Goal: Task Accomplishment & Management: Manage account settings

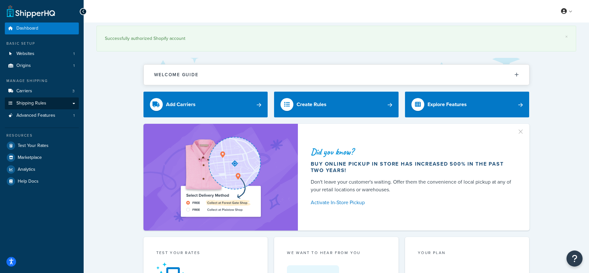
click at [55, 98] on link "Shipping Rules" at bounding box center [42, 103] width 74 height 12
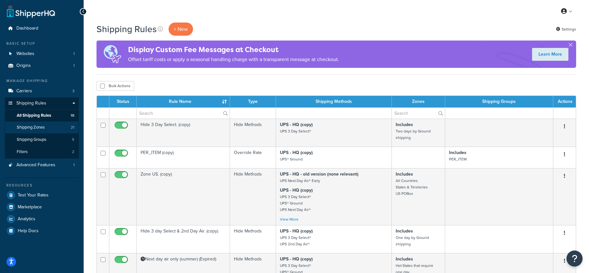
click at [42, 125] on span "Shipping Zones" at bounding box center [31, 127] width 28 height 5
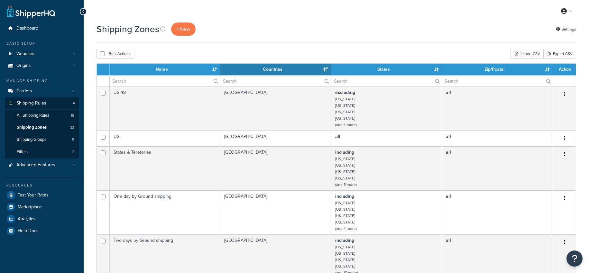
select select "15"
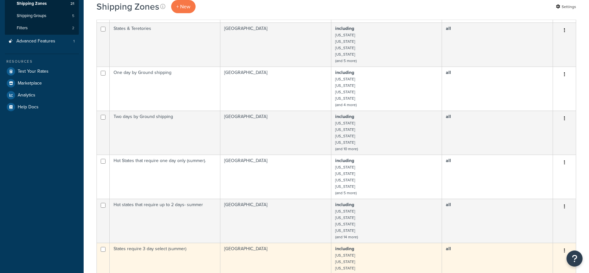
scroll to position [264, 0]
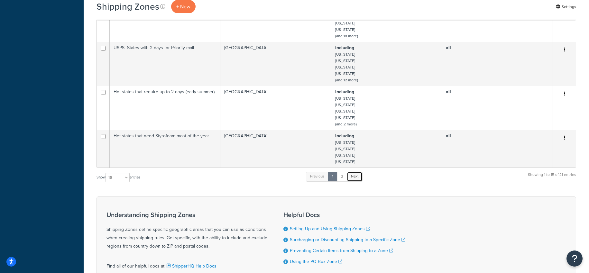
click at [358, 177] on link "Next" at bounding box center [355, 177] width 16 height 10
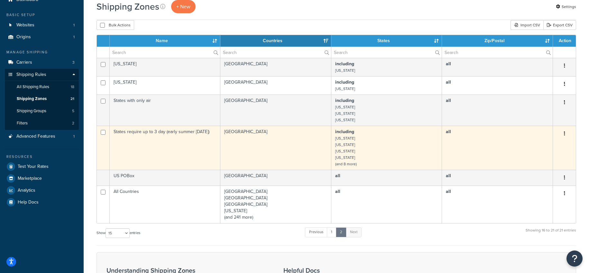
scroll to position [30, 0]
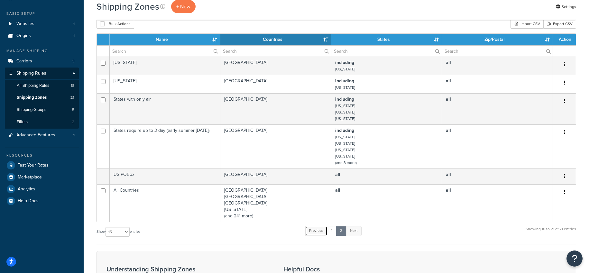
click at [316, 230] on link "Previous" at bounding box center [316, 231] width 23 height 10
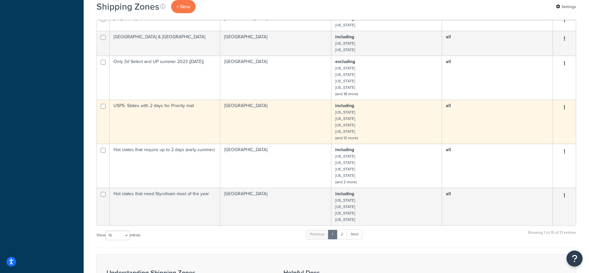
scroll to position [417, 0]
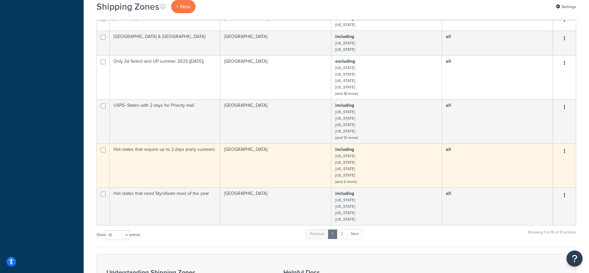
click at [196, 163] on td "Hot states that require up to 2 days (early summer)" at bounding box center [165, 165] width 111 height 44
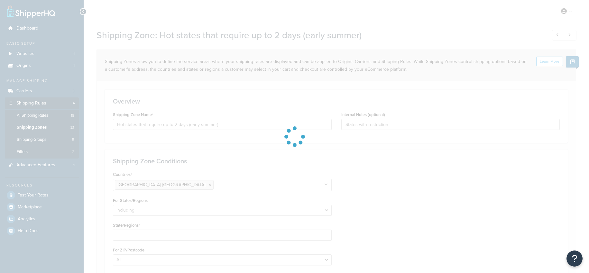
select select "including"
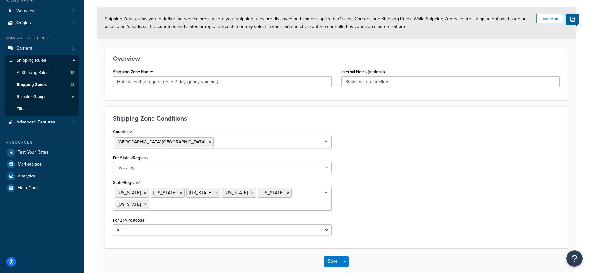
scroll to position [42, 0]
click at [336, 260] on button "Save" at bounding box center [332, 262] width 17 height 10
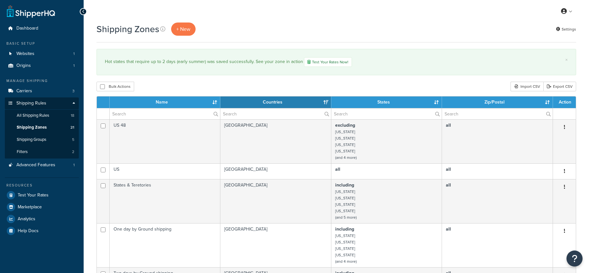
select select "15"
click at [43, 113] on span "All Shipping Rules" at bounding box center [33, 115] width 32 height 5
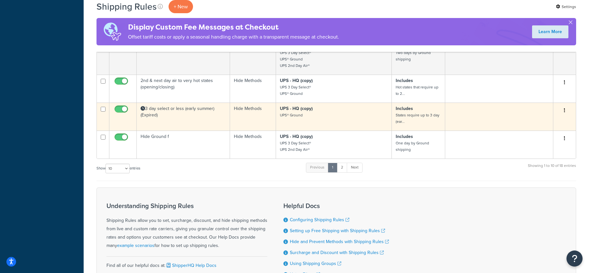
scroll to position [276, 0]
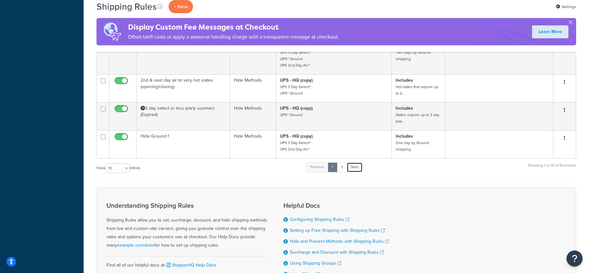
click at [358, 167] on link "Next" at bounding box center [355, 167] width 16 height 10
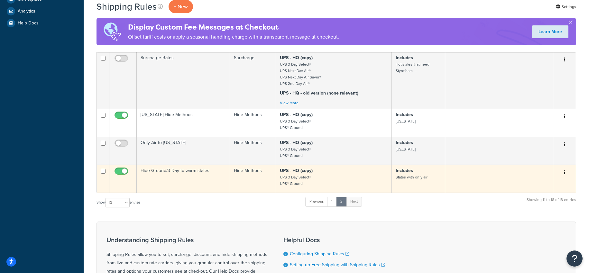
scroll to position [208, 0]
click at [183, 165] on td "Hide Ground/3 Day to warm states" at bounding box center [183, 178] width 93 height 28
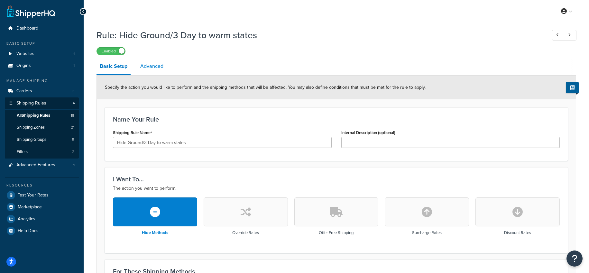
click at [156, 65] on link "Advanced" at bounding box center [152, 66] width 30 height 15
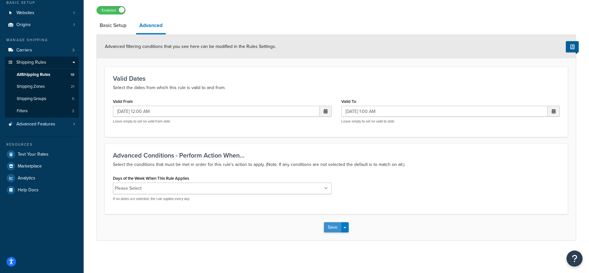
scroll to position [45, 0]
click at [337, 228] on button "Save" at bounding box center [332, 227] width 17 height 10
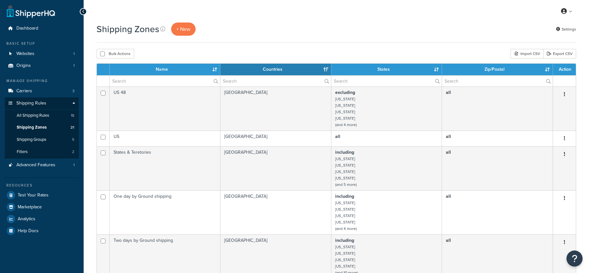
select select "15"
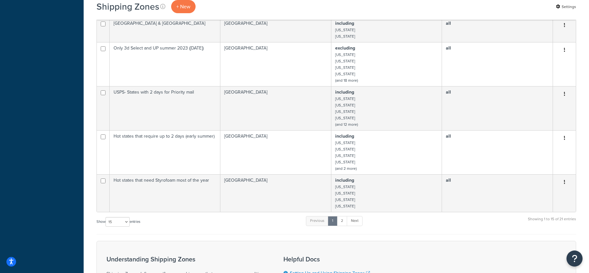
scroll to position [431, 0]
click at [357, 221] on link "Next" at bounding box center [355, 220] width 16 height 10
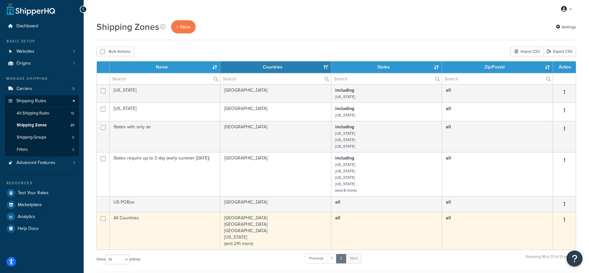
scroll to position [0, 0]
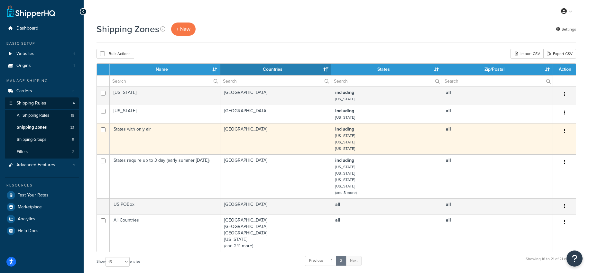
click at [564, 128] on button "button" at bounding box center [564, 131] width 9 height 10
click at [544, 143] on link "Edit" at bounding box center [538, 144] width 51 height 13
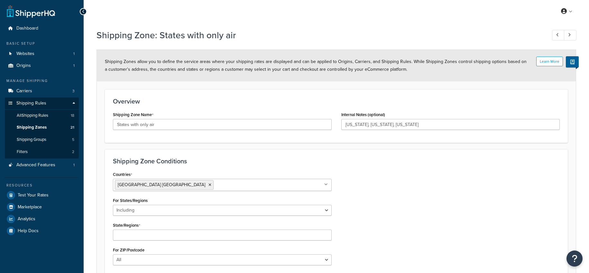
select select "including"
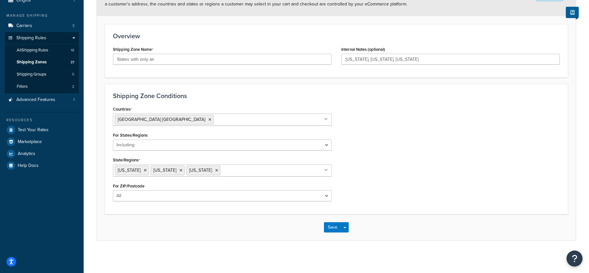
scroll to position [65, 0]
click at [179, 170] on icon at bounding box center [180, 171] width 3 height 4
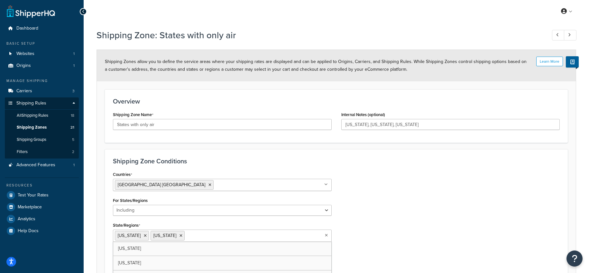
scroll to position [0, 0]
click at [380, 178] on div "Countries [GEOGRAPHIC_DATA] [GEOGRAPHIC_DATA] All Countries ALL [GEOGRAPHIC_DAT…" at bounding box center [336, 221] width 456 height 102
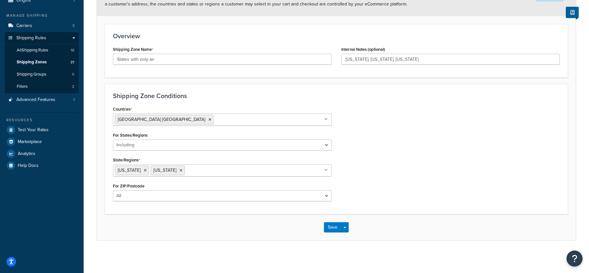
scroll to position [65, 0]
click at [332, 228] on button "Save" at bounding box center [332, 227] width 17 height 10
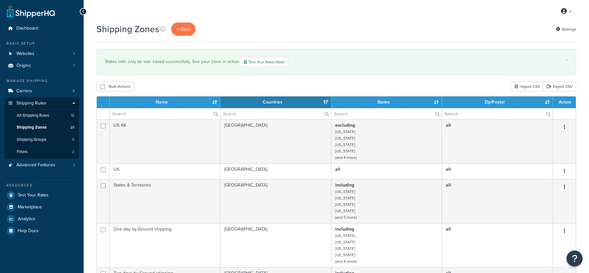
select select "15"
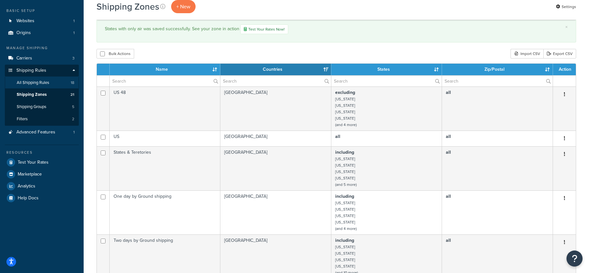
scroll to position [32, 0]
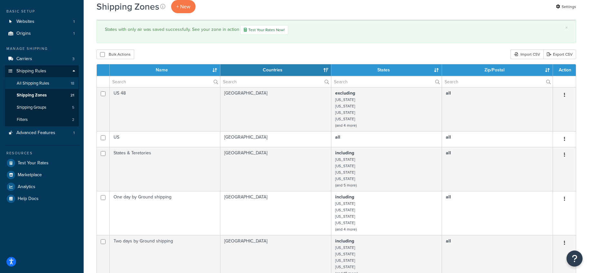
click at [58, 80] on link "All Shipping Rules 18" at bounding box center [42, 84] width 74 height 12
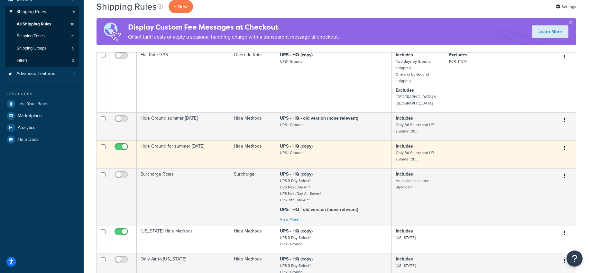
scroll to position [90, 0]
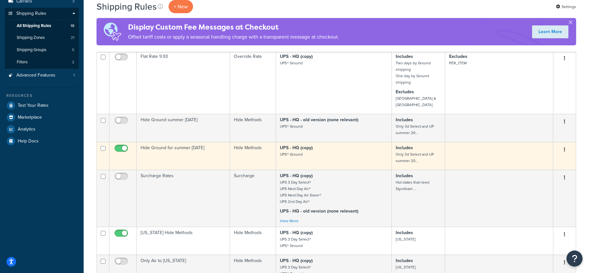
click at [566, 145] on button "button" at bounding box center [564, 150] width 9 height 10
click at [536, 155] on link "Edit" at bounding box center [543, 161] width 51 height 13
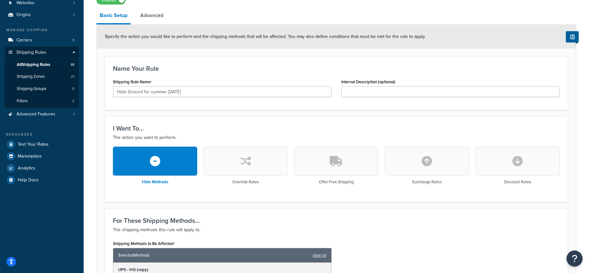
scroll to position [44, 0]
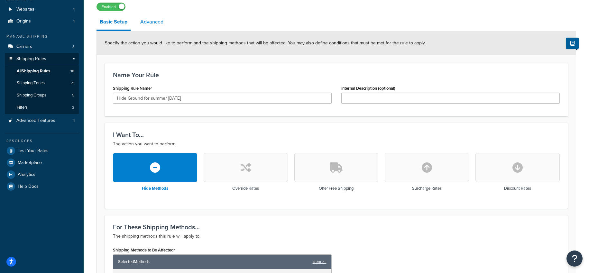
click at [154, 21] on link "Advanced" at bounding box center [152, 21] width 30 height 15
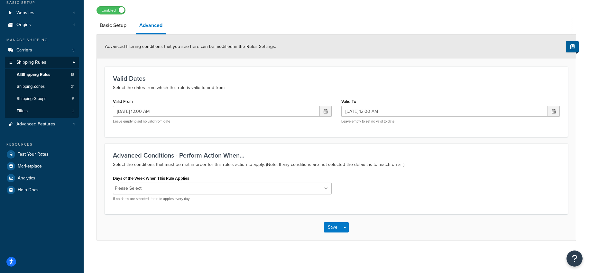
click at [335, 228] on button "Save" at bounding box center [332, 227] width 17 height 10
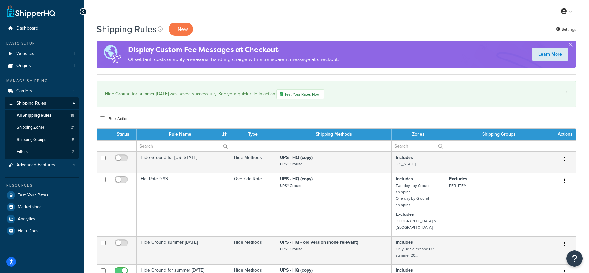
click at [52, 126] on link "Shipping Zones 21" at bounding box center [42, 128] width 74 height 12
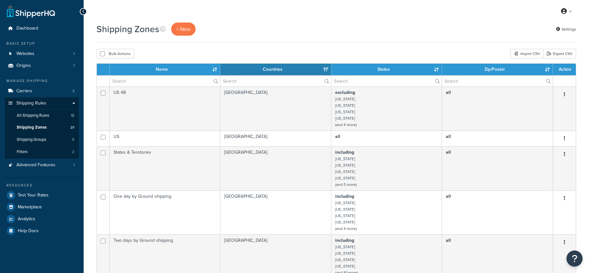
select select "15"
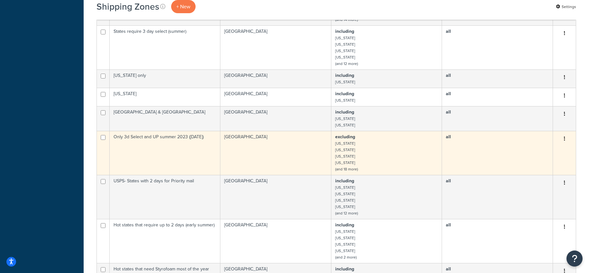
scroll to position [358, 0]
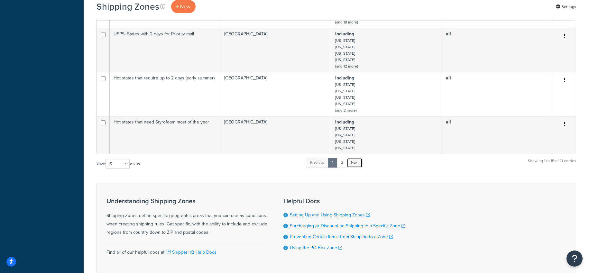
click at [360, 162] on link "Next" at bounding box center [355, 163] width 16 height 10
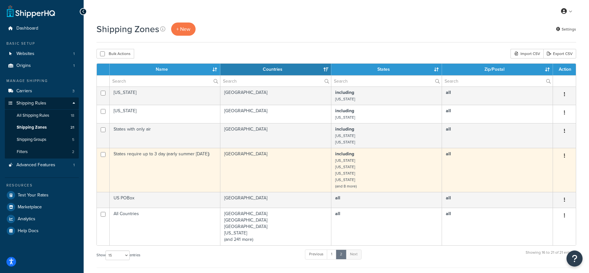
scroll to position [0, 0]
click at [564, 155] on icon "button" at bounding box center [564, 155] width 1 height 5
click at [531, 168] on link "Edit" at bounding box center [538, 169] width 51 height 13
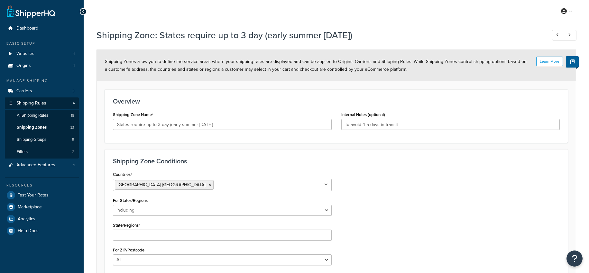
select select "including"
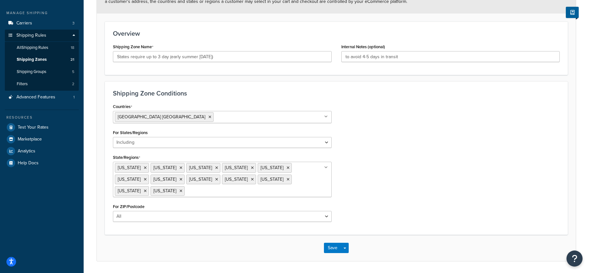
scroll to position [70, 0]
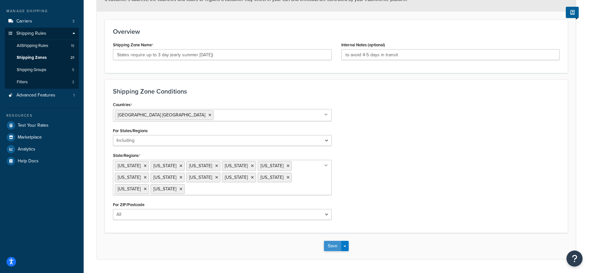
click at [335, 245] on button "Save" at bounding box center [332, 246] width 17 height 10
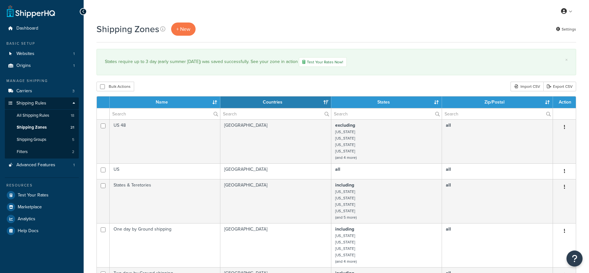
select select "15"
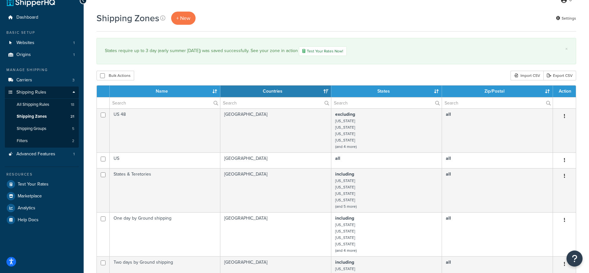
scroll to position [10, 0]
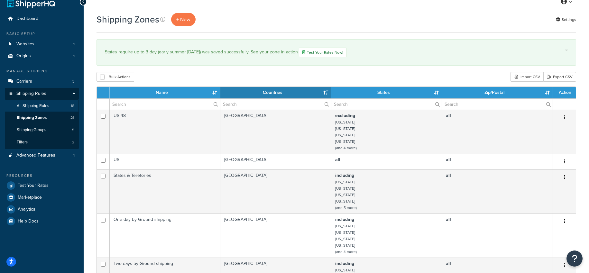
click at [42, 103] on span "All Shipping Rules" at bounding box center [33, 105] width 32 height 5
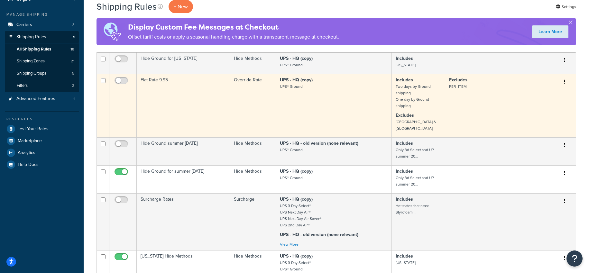
scroll to position [70, 0]
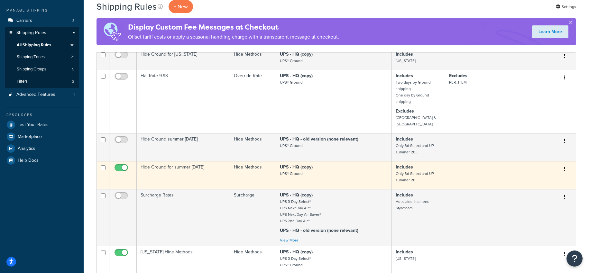
click at [564, 167] on icon "button" at bounding box center [564, 169] width 1 height 5
click at [536, 175] on link "Edit" at bounding box center [543, 181] width 51 height 13
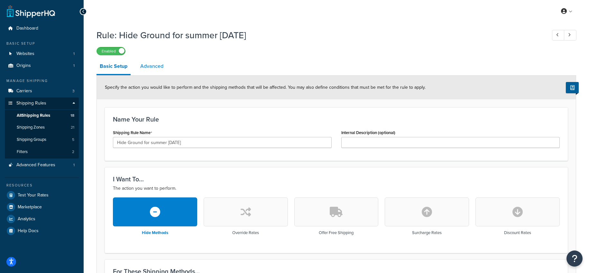
click at [153, 67] on link "Advanced" at bounding box center [152, 66] width 30 height 15
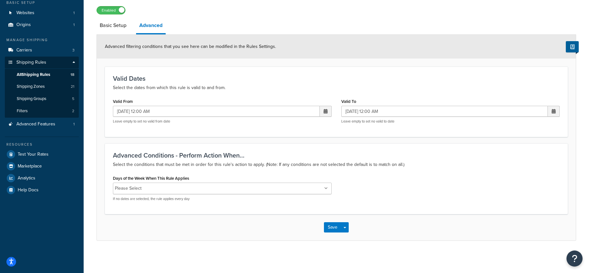
scroll to position [45, 0]
click at [335, 226] on button "Save" at bounding box center [332, 227] width 17 height 10
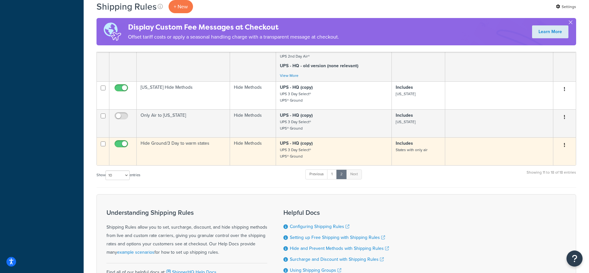
scroll to position [269, 0]
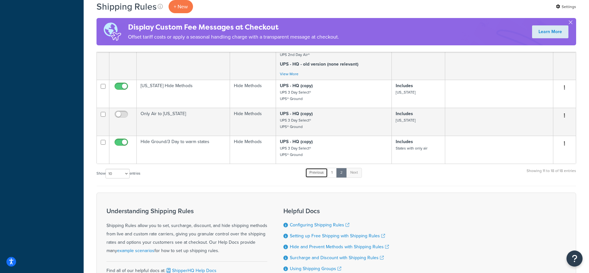
click at [317, 168] on link "Previous" at bounding box center [316, 173] width 23 height 10
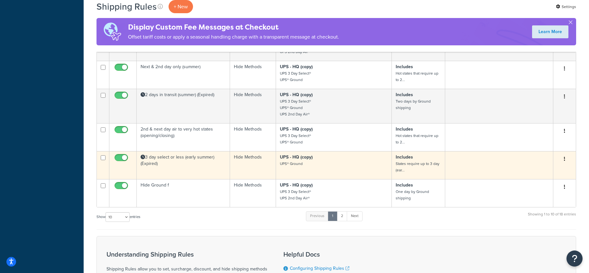
scroll to position [257, 0]
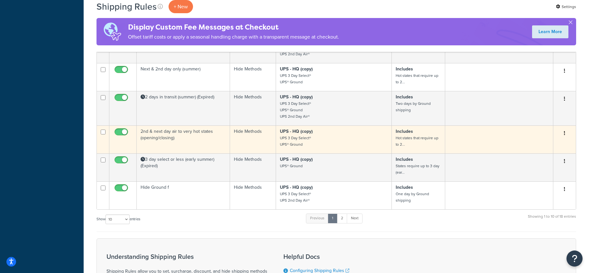
click at [159, 133] on td "2nd & next day air to very hot states (opening/closing)" at bounding box center [183, 139] width 93 height 28
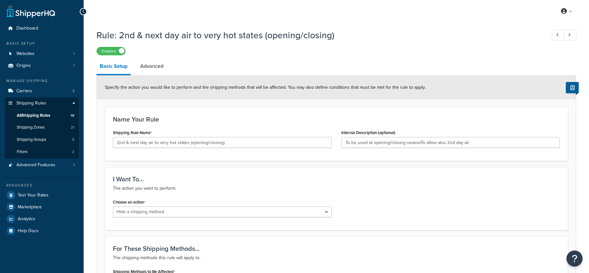
select select "HIDE"
type input "To be used at opening/closing seasonTo allow also 2nd day air"
click at [156, 68] on link "Advanced" at bounding box center [152, 66] width 30 height 15
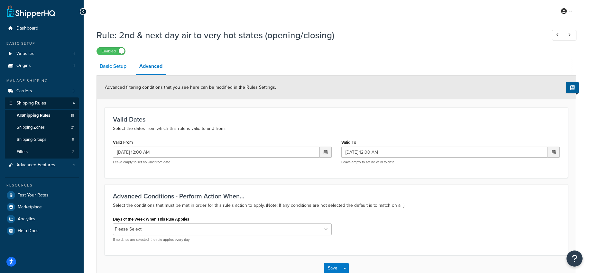
click at [119, 65] on link "Basic Setup" at bounding box center [112, 66] width 33 height 15
select select "HIDE"
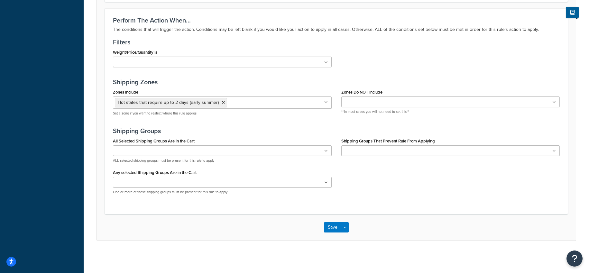
scroll to position [358, 0]
click at [339, 230] on button "Save" at bounding box center [332, 227] width 17 height 10
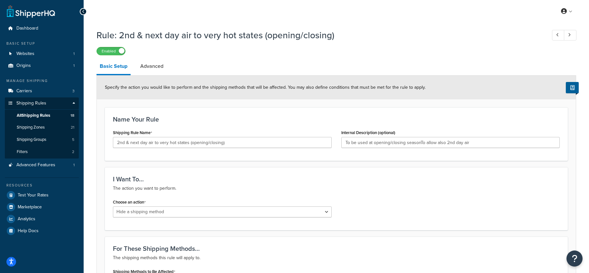
type input "To be used at opening/closing seasonTo allow also 2nd day air"
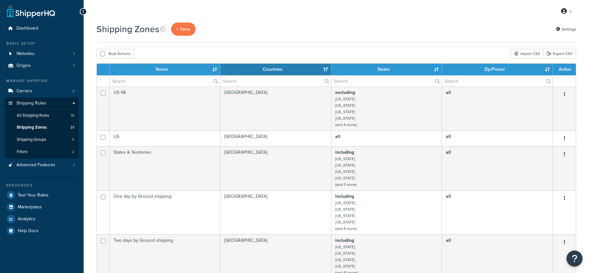
select select "15"
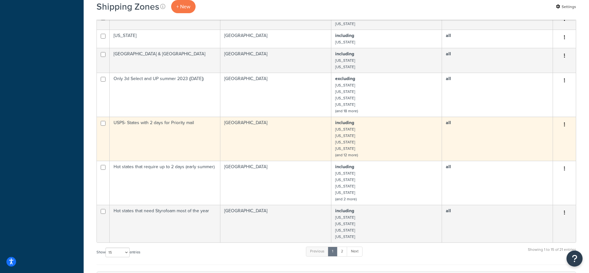
scroll to position [400, 0]
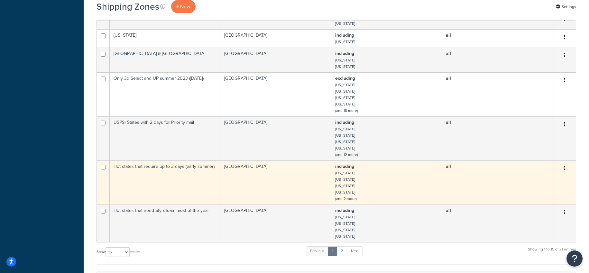
click at [195, 173] on td "Hot states that require up to 2 days (early summer)" at bounding box center [165, 182] width 111 height 44
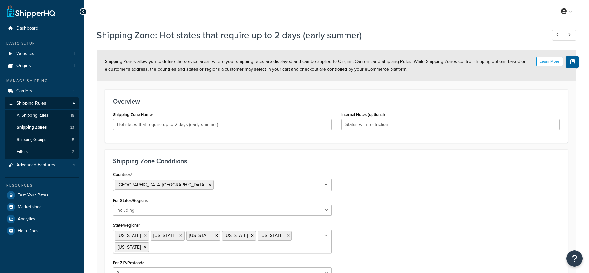
select select "including"
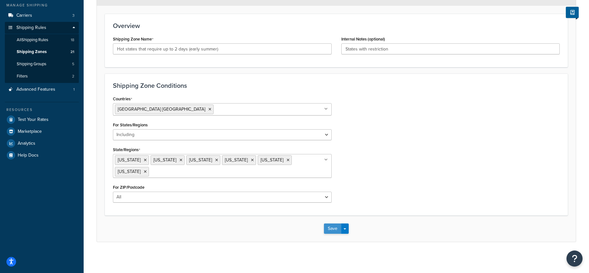
scroll to position [75, 0]
click at [332, 227] on button "Save" at bounding box center [332, 229] width 17 height 10
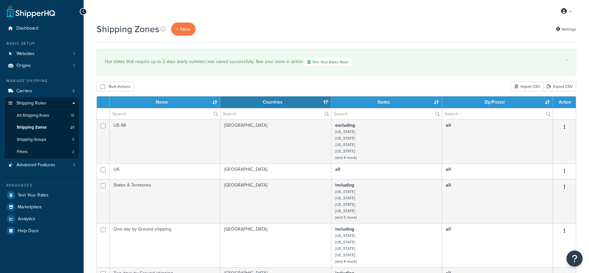
select select "15"
